Goal: Information Seeking & Learning: Find specific fact

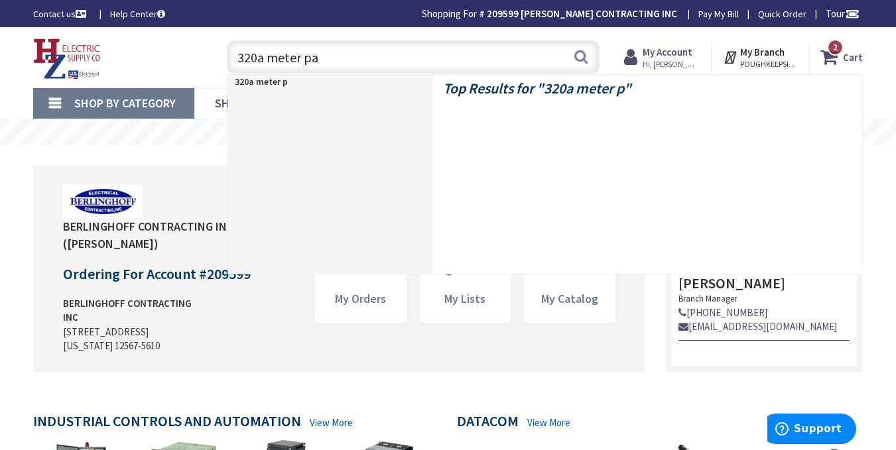
type input "320a meter pan"
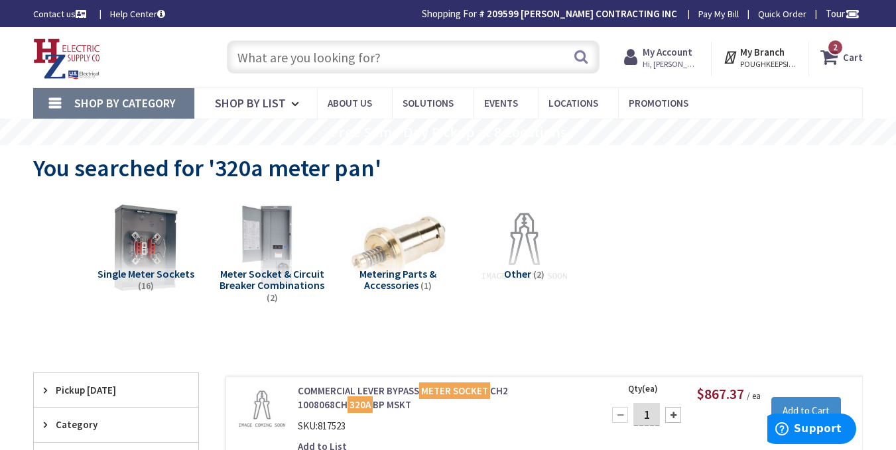
click at [363, 57] on input "text" at bounding box center [413, 56] width 373 height 33
paste input "U4168-X-K7-BLG"
type input "U4168-X-K7-BLG"
